Goal: Navigation & Orientation: Find specific page/section

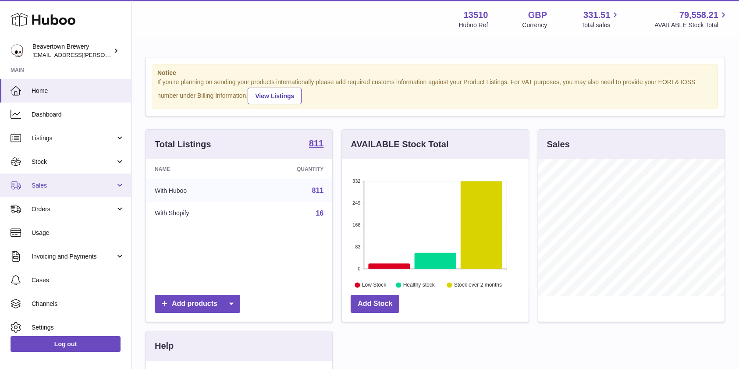
click at [25, 184] on link "Sales" at bounding box center [65, 186] width 131 height 24
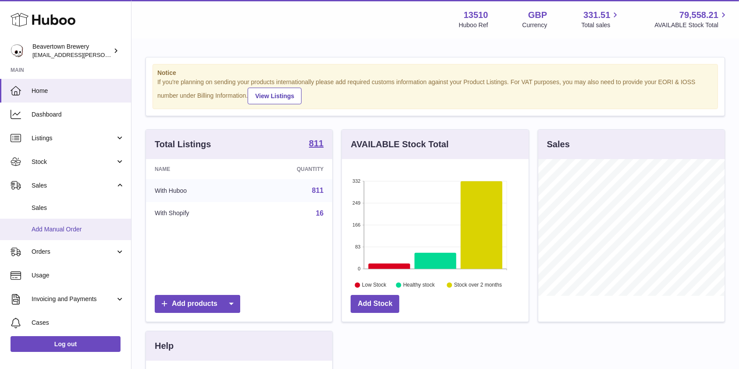
click at [54, 219] on link "Add Manual Order" at bounding box center [65, 229] width 131 height 21
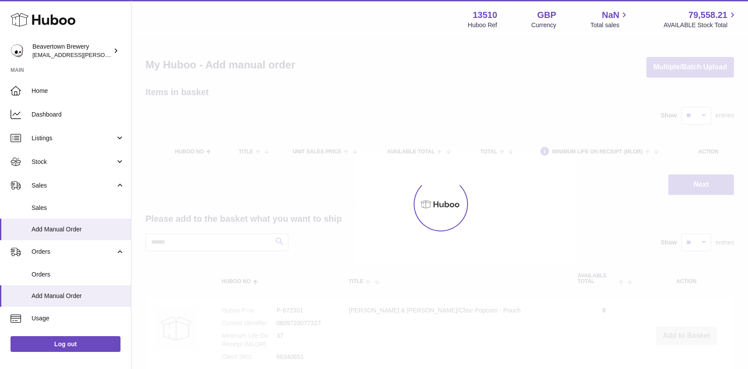
click at [56, 209] on ul "Home Dashboard Listings Not with Huboo Listings with Huboo Bundles Stock Stock …" at bounding box center [65, 264] width 131 height 370
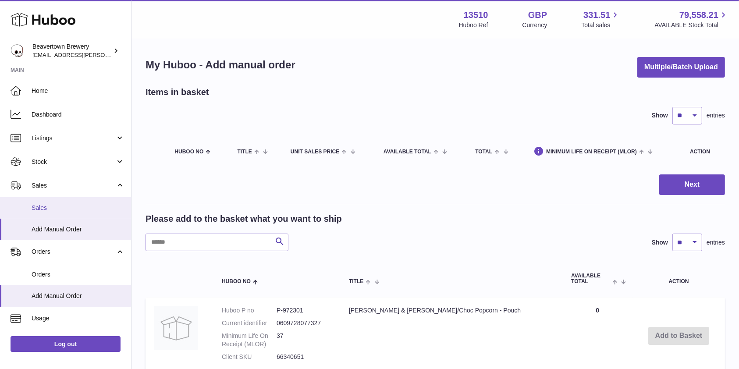
click at [46, 205] on span "Sales" at bounding box center [78, 208] width 93 height 8
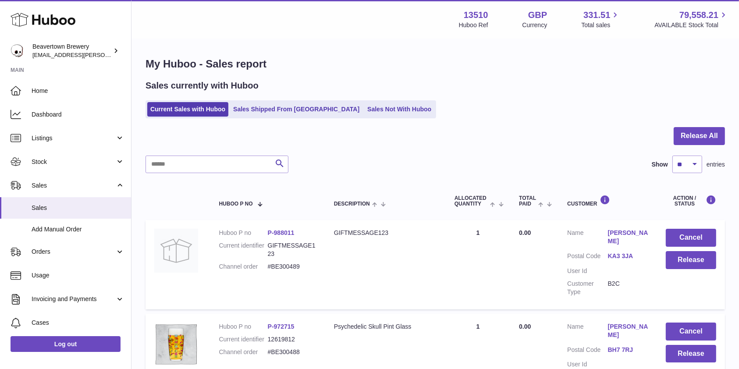
click at [347, 96] on div "Sales currently with Huboo Current Sales with Huboo Sales Shipped From Huboo Sa…" at bounding box center [434, 99] width 579 height 39
click at [344, 102] on ul "Current Sales with Huboo Sales Shipped From Huboo Sales Not With Huboo" at bounding box center [290, 109] width 291 height 18
click at [364, 106] on link "Sales Not With Huboo" at bounding box center [399, 109] width 70 height 14
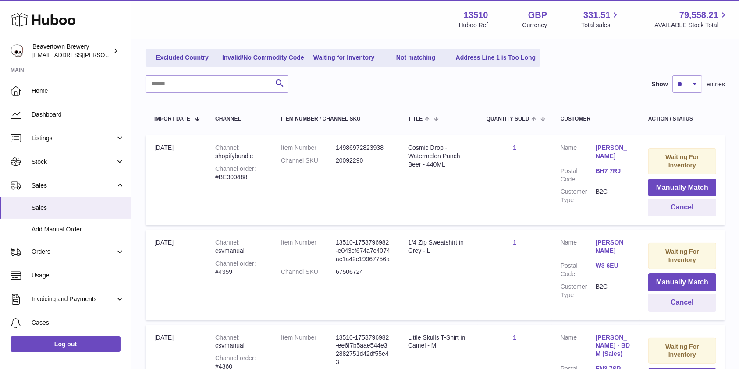
scroll to position [74, 0]
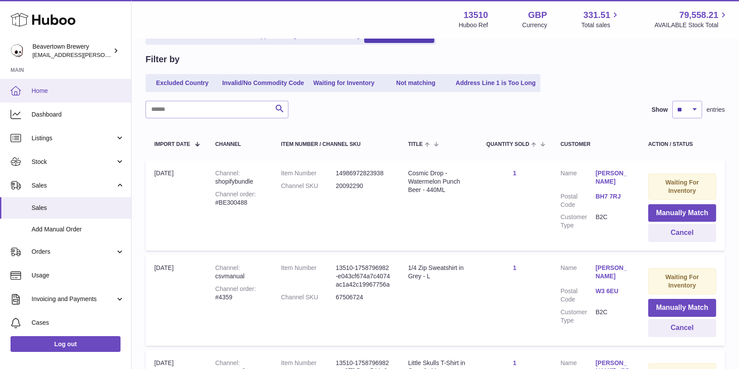
click at [81, 94] on span "Home" at bounding box center [78, 91] width 93 height 8
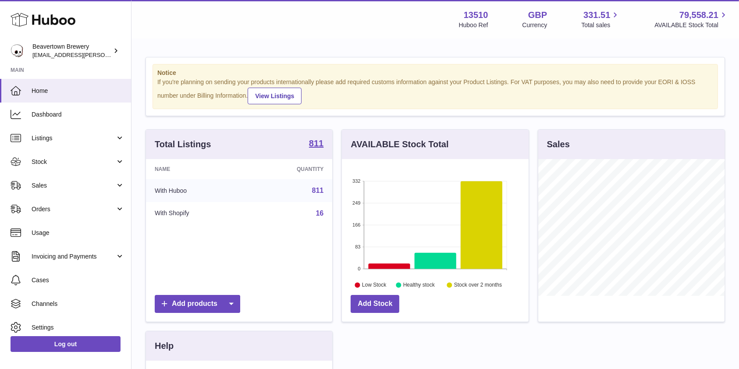
scroll to position [137, 186]
